Goal: Information Seeking & Learning: Learn about a topic

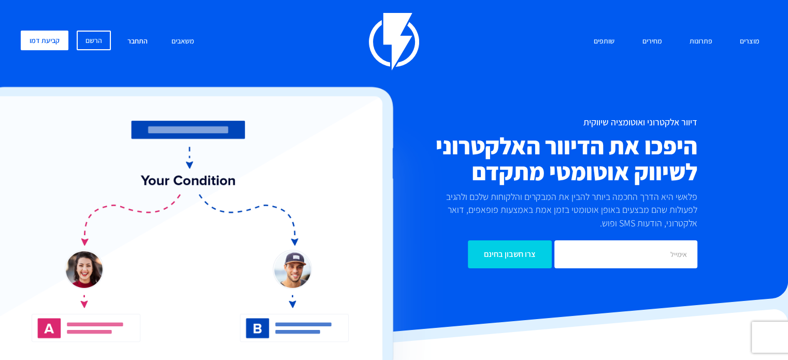
click at [124, 40] on link "התחבר" at bounding box center [138, 42] width 36 height 22
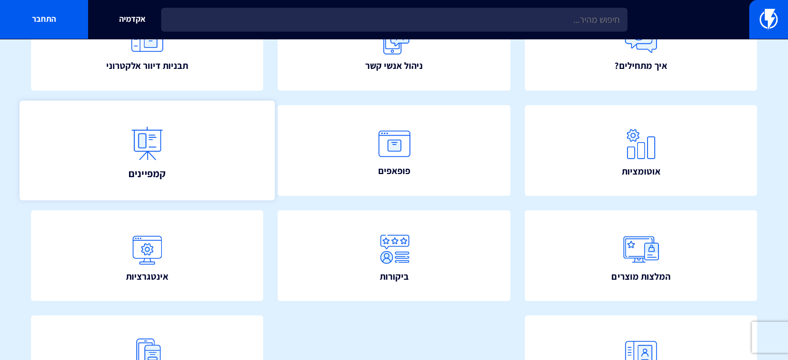
scroll to position [92, 0]
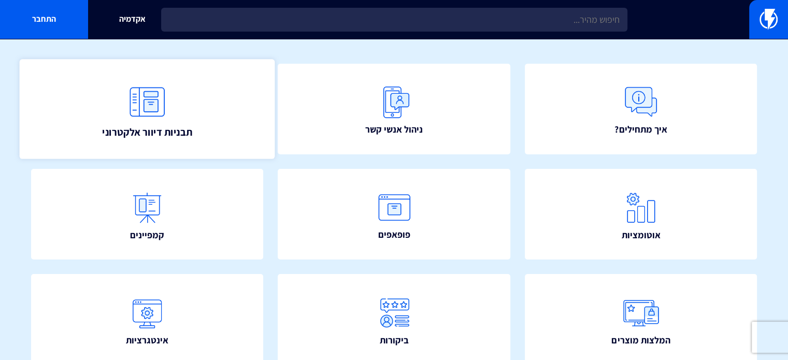
click at [126, 113] on img at bounding box center [147, 102] width 46 height 46
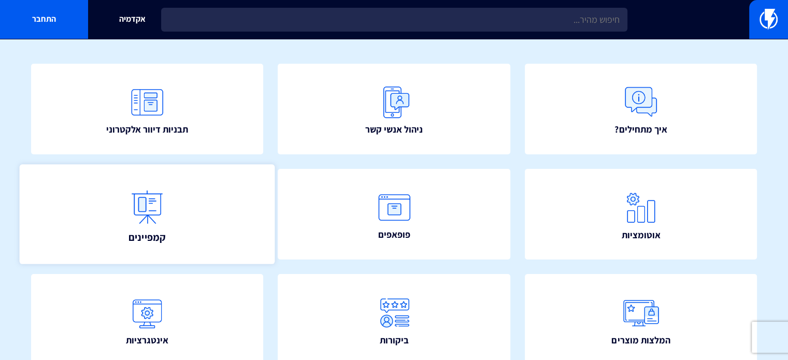
scroll to position [40, 0]
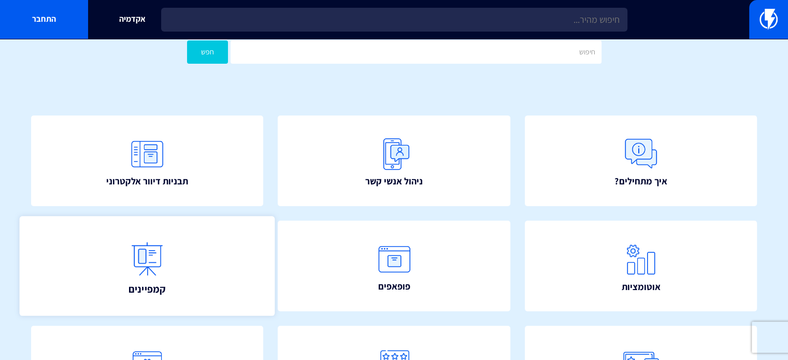
click at [170, 268] on link "קמפיינים" at bounding box center [147, 266] width 255 height 100
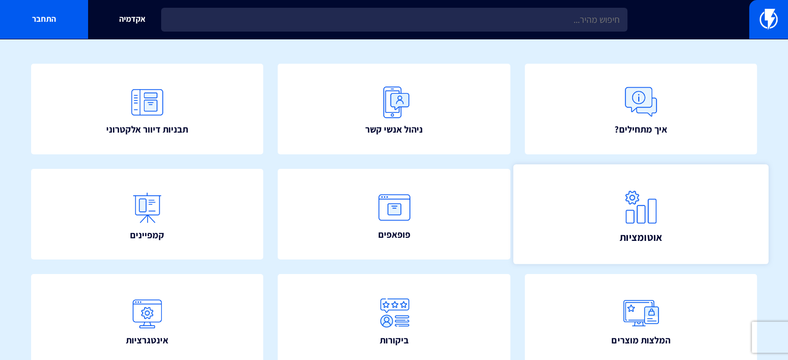
scroll to position [104, 0]
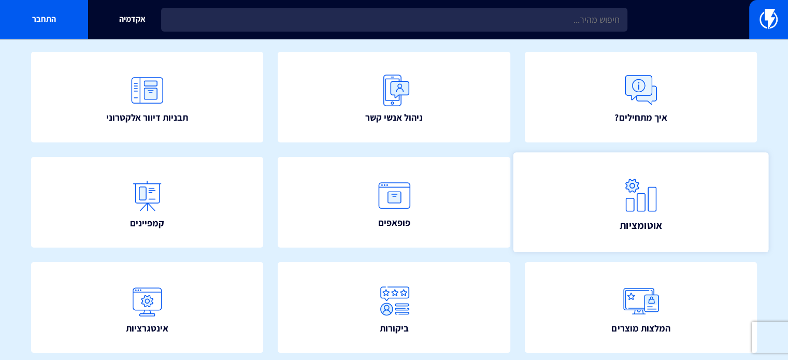
click at [641, 208] on img at bounding box center [641, 195] width 46 height 46
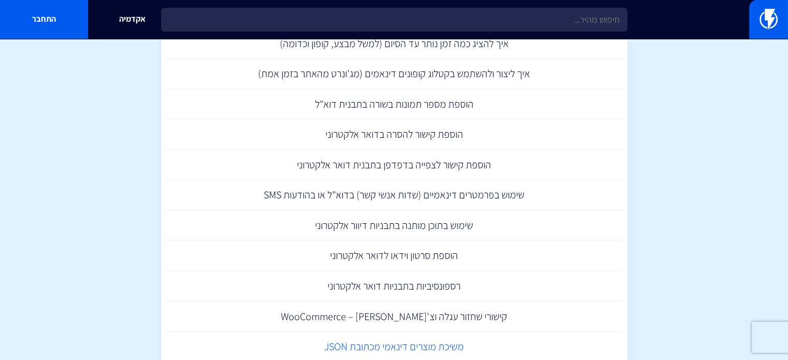
scroll to position [829, 0]
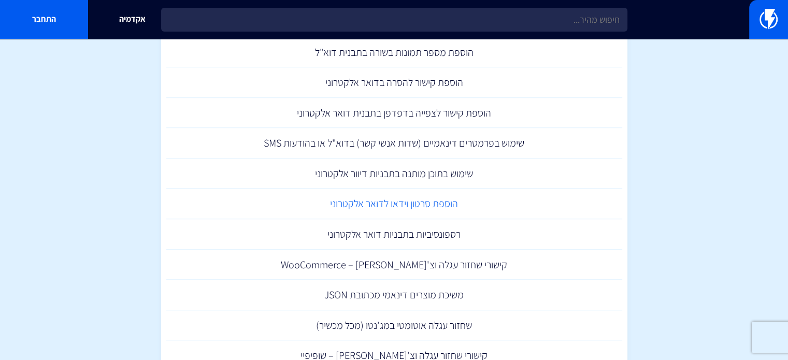
click at [386, 203] on link "הוספת סרטון וידאו לדואר אלקטרוני" at bounding box center [394, 204] width 456 height 31
click at [435, 209] on link "הוספת סרטון וידאו לדואר אלקטרוני" at bounding box center [394, 204] width 456 height 31
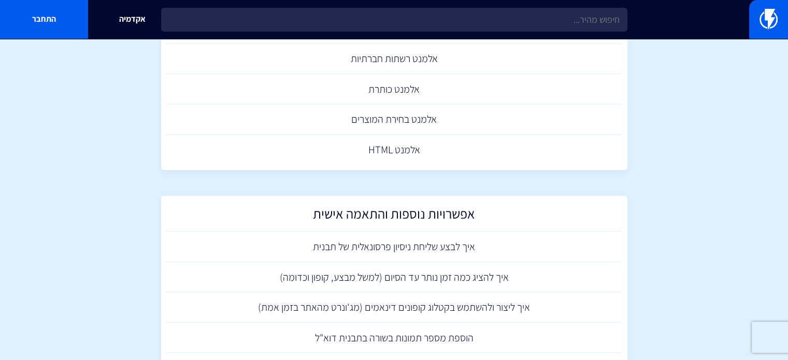
scroll to position [532, 0]
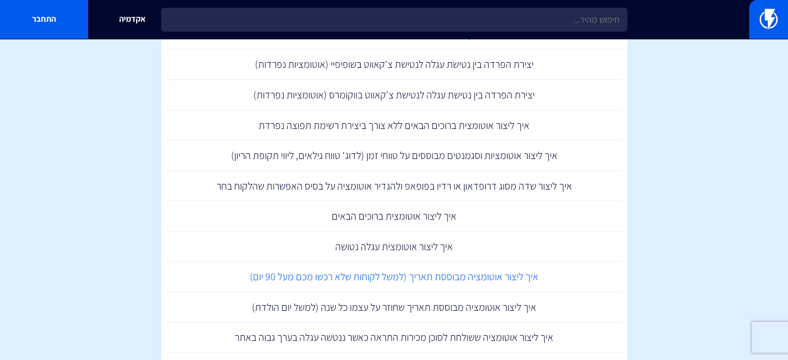
scroll to position [1088, 0]
